Goal: Task Accomplishment & Management: Use online tool/utility

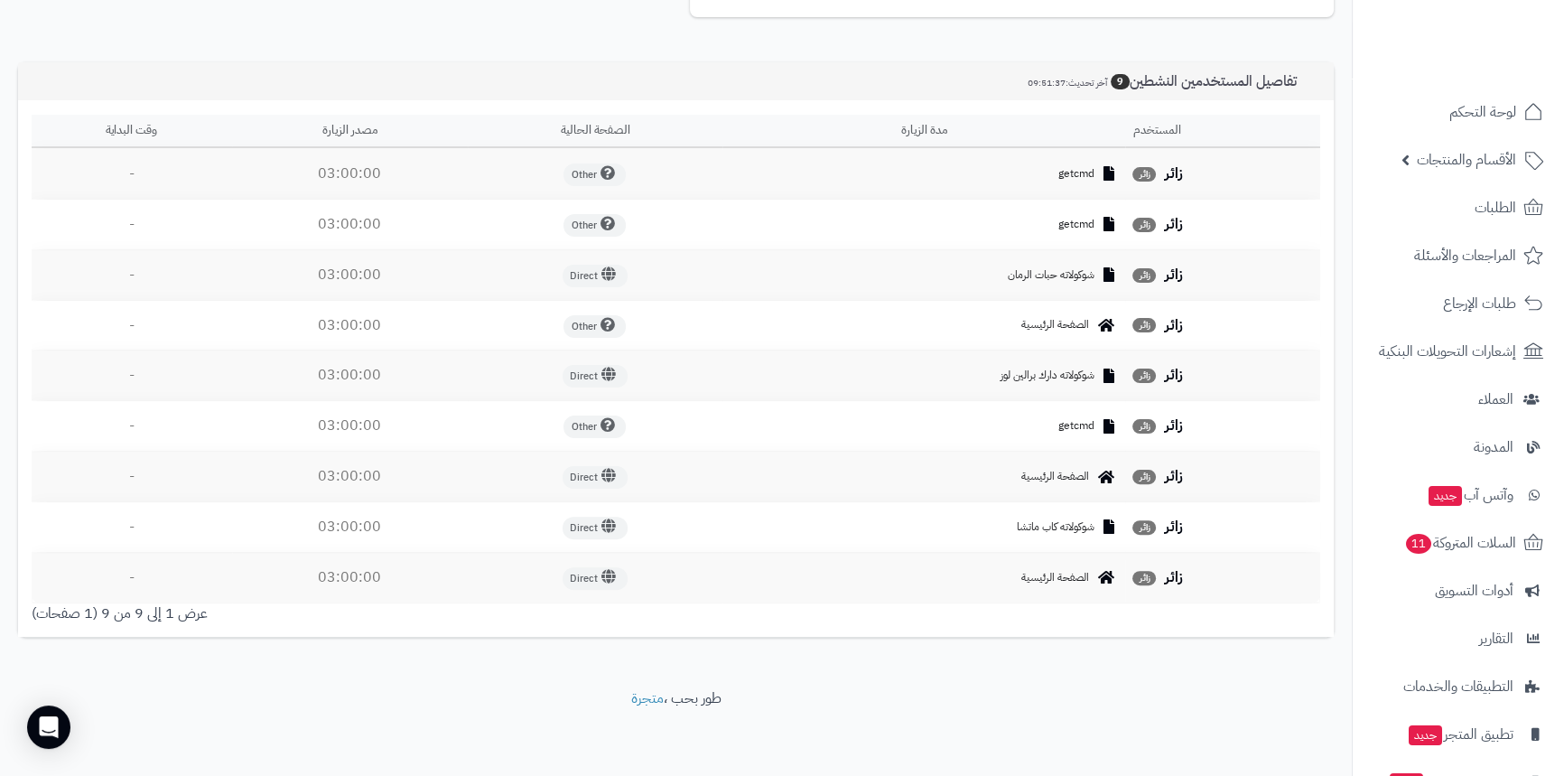
scroll to position [598, 0]
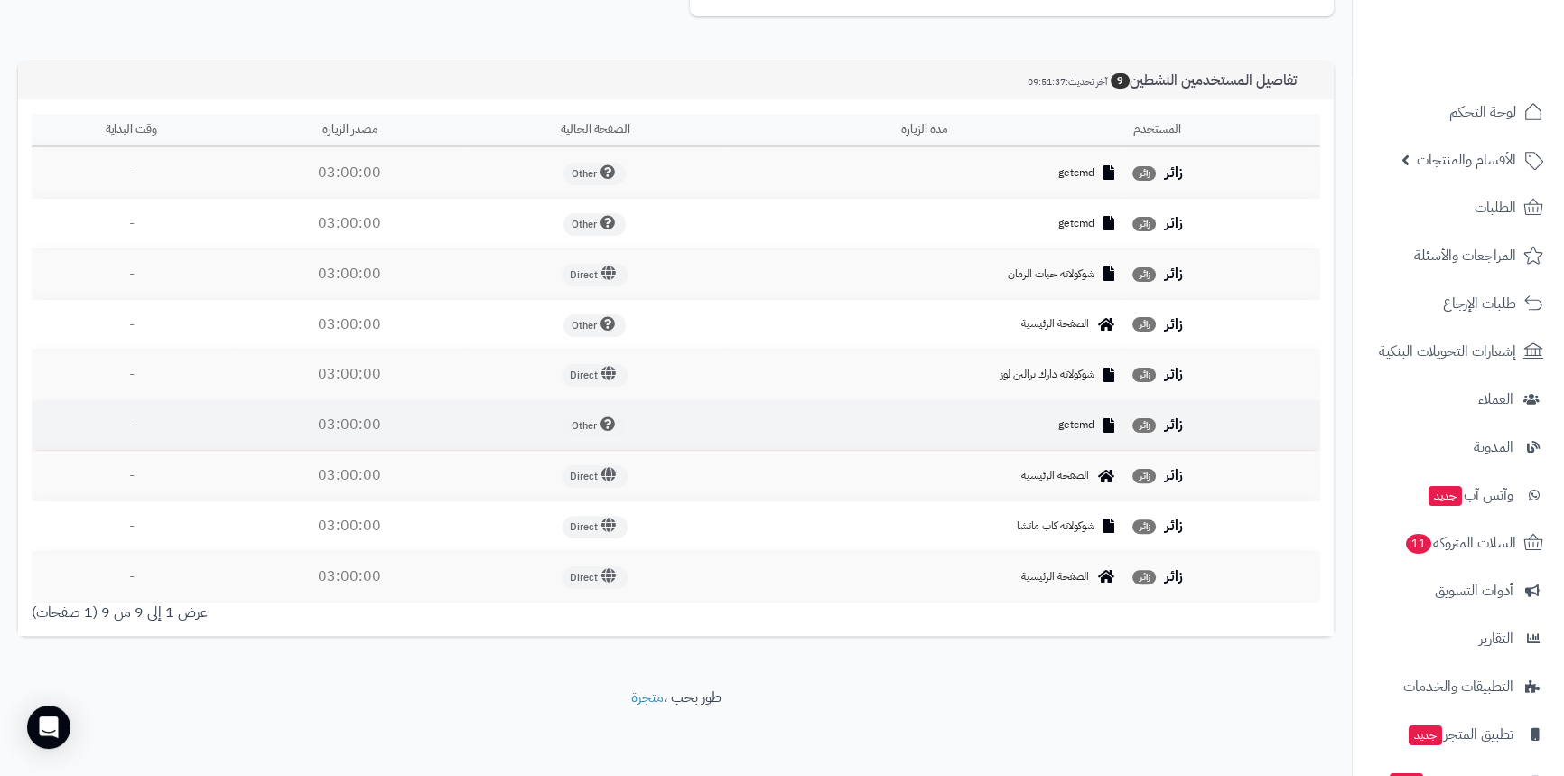
click at [1070, 424] on span "getcmd" at bounding box center [1076, 424] width 36 height 15
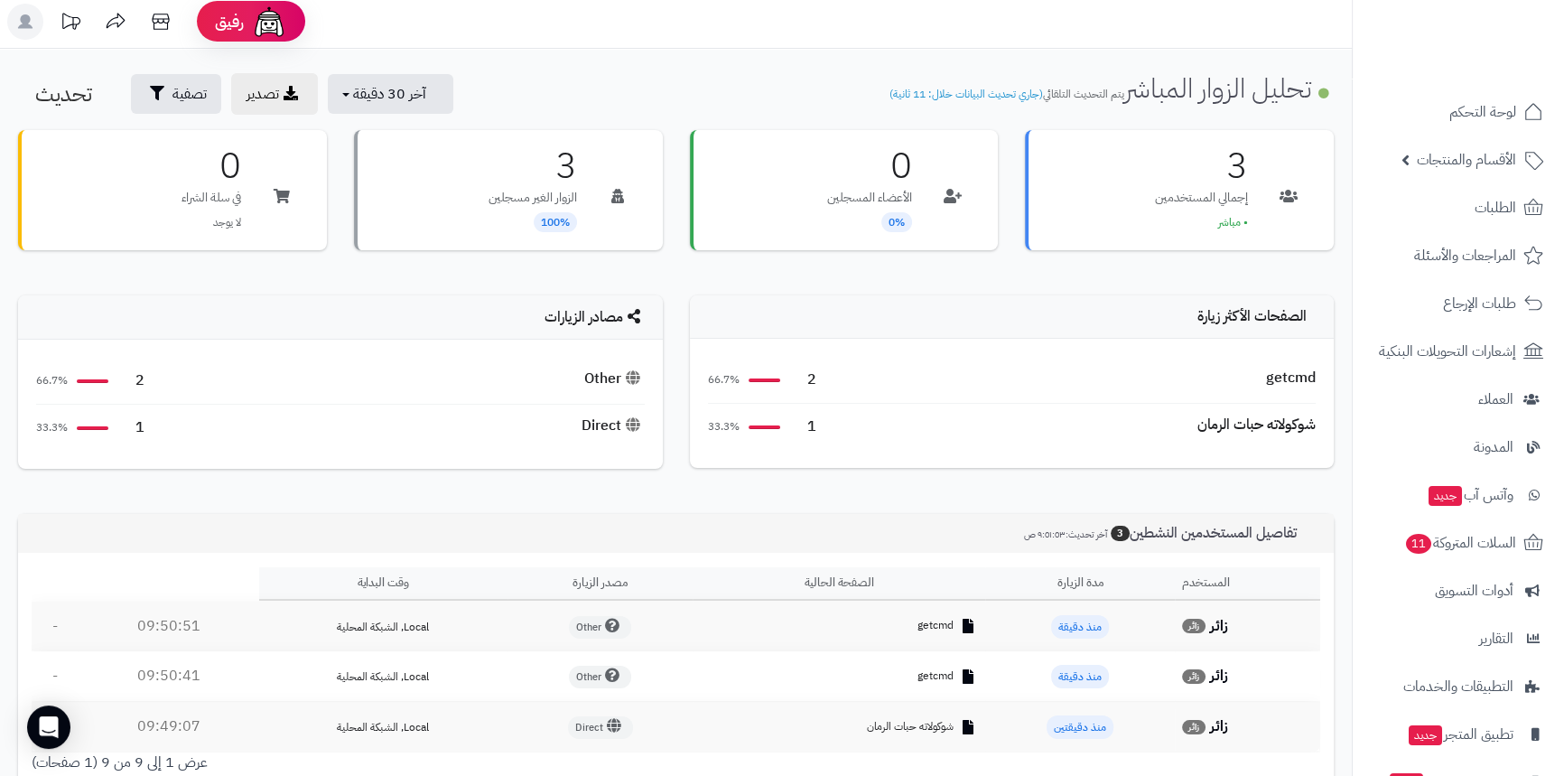
scroll to position [0, 0]
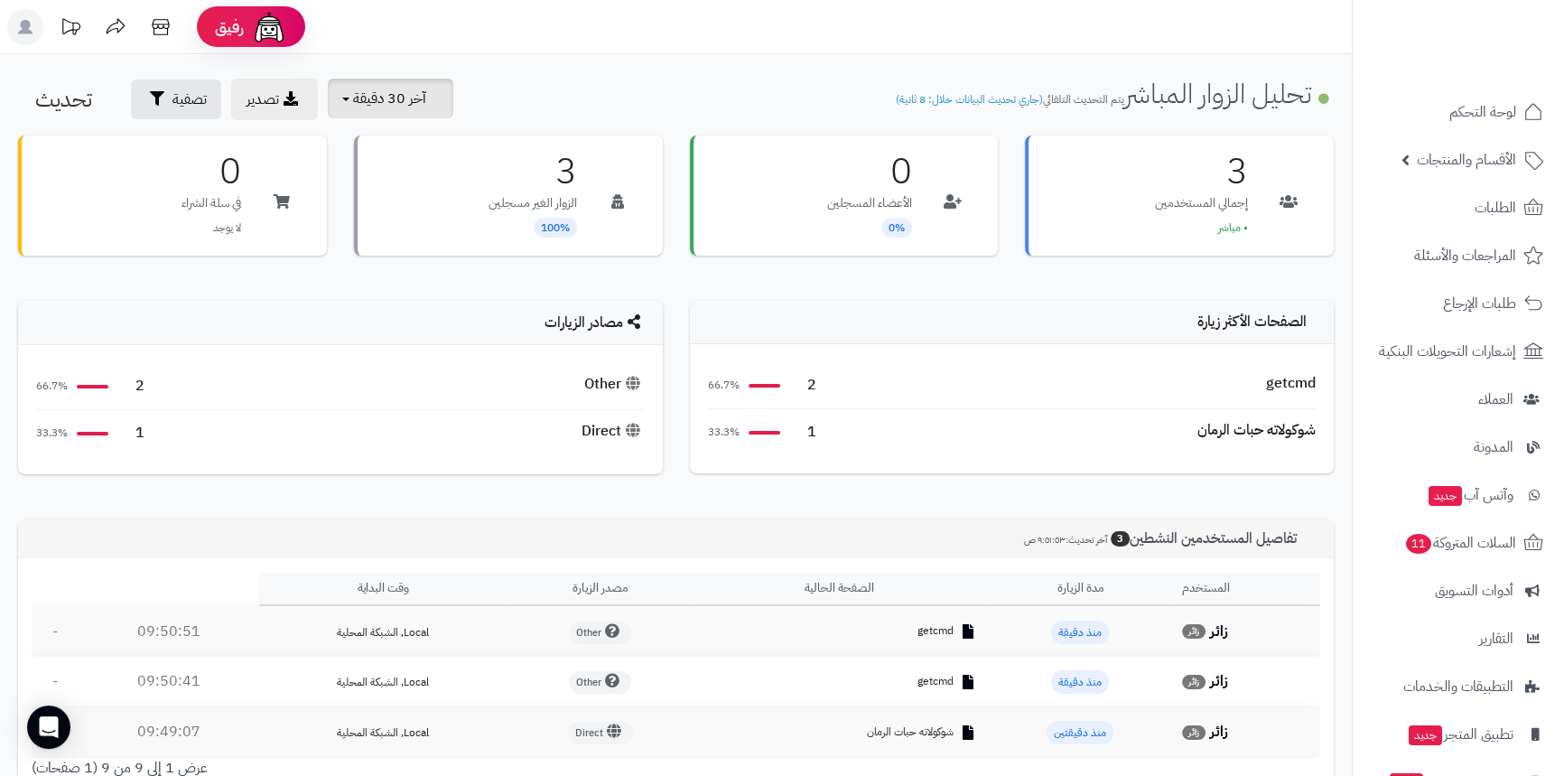
click at [410, 81] on button "آخر 30 دقيقة" at bounding box center [391, 99] width 126 height 40
click at [405, 201] on link "آخر 30 دقيقة" at bounding box center [397, 213] width 145 height 35
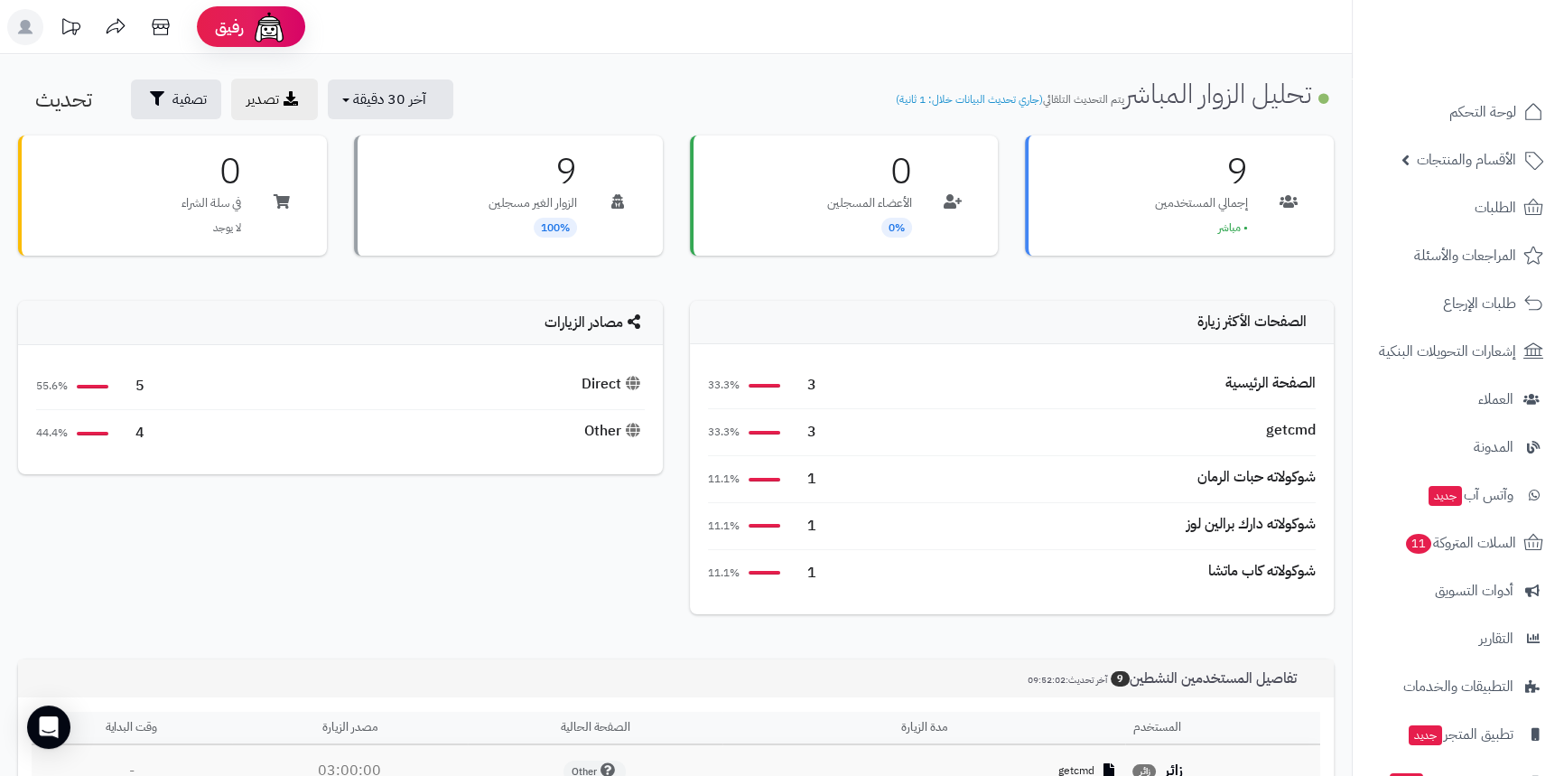
click at [595, 387] on div "Direct" at bounding box center [613, 384] width 63 height 21
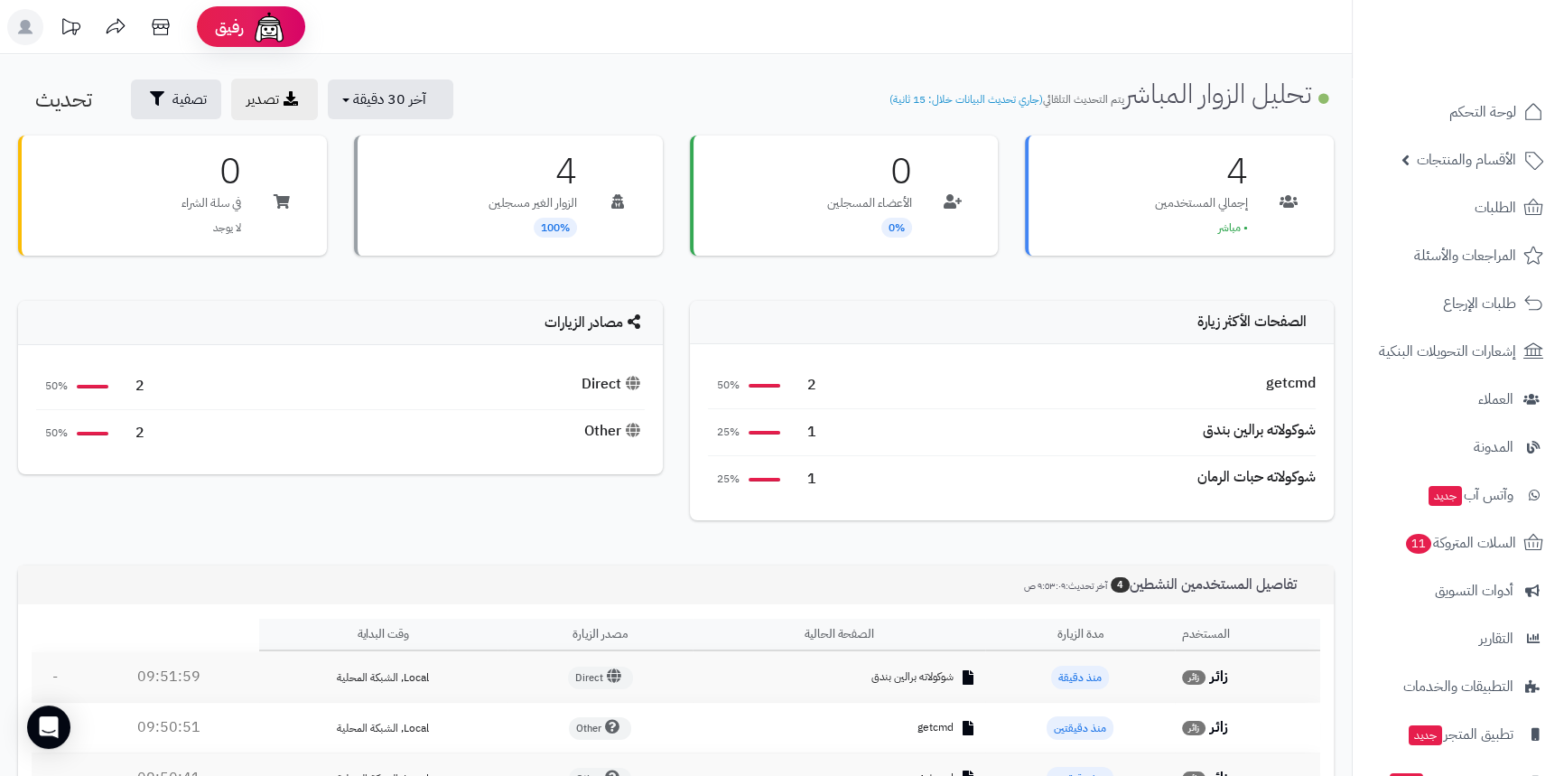
click at [593, 433] on div "Other" at bounding box center [614, 431] width 61 height 21
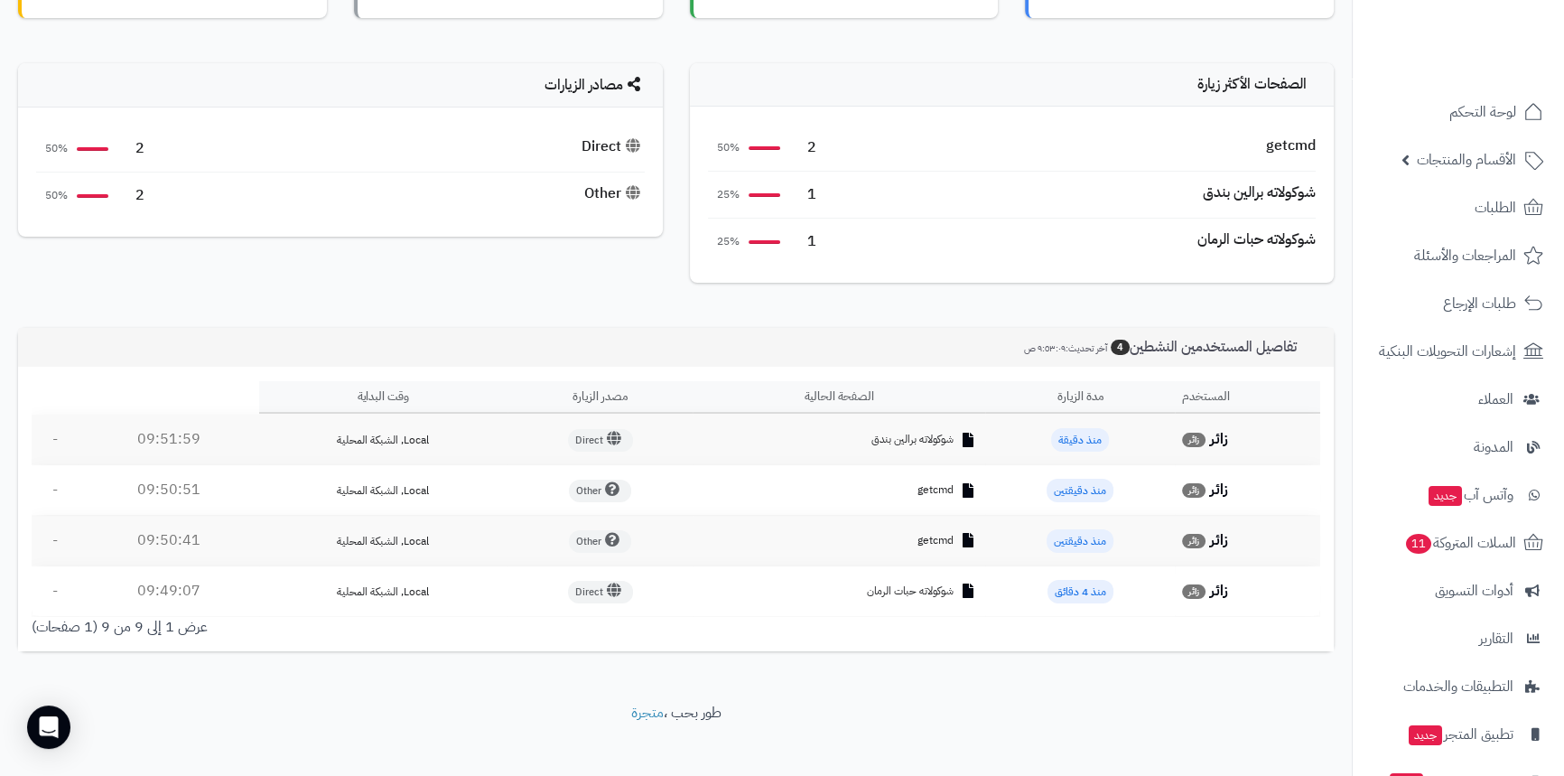
scroll to position [253, 0]
